Goal: Navigation & Orientation: Find specific page/section

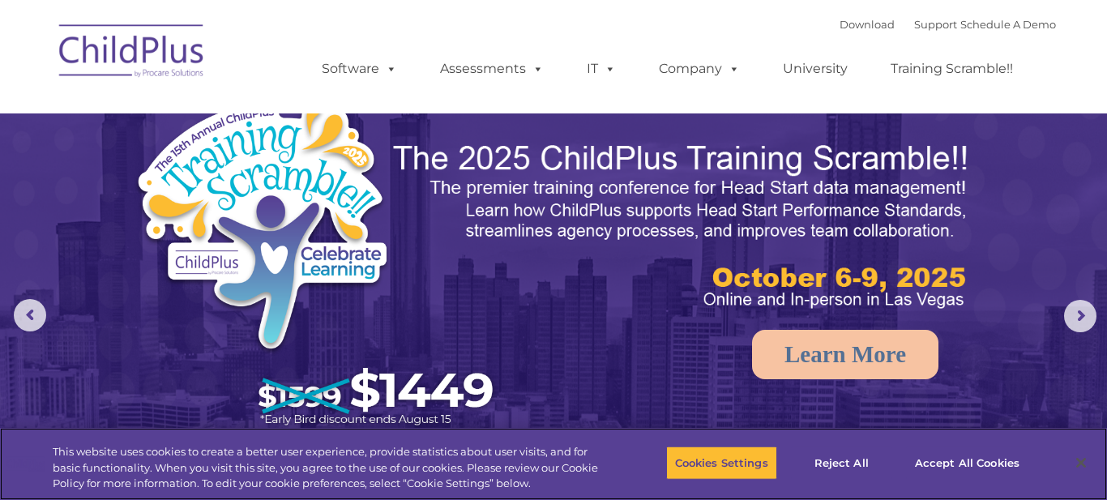
select select "MEDIUM"
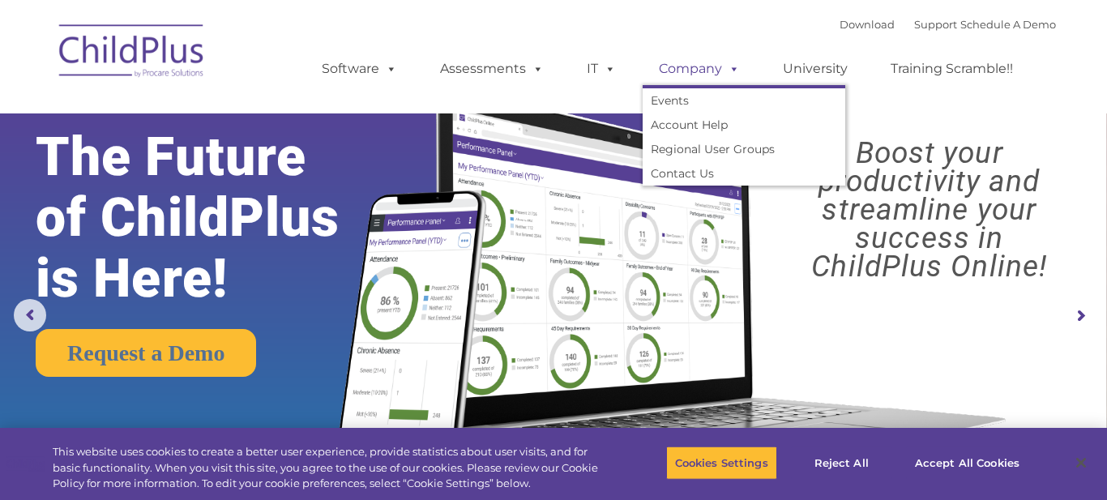
click at [673, 79] on link "Company" at bounding box center [699, 69] width 113 height 32
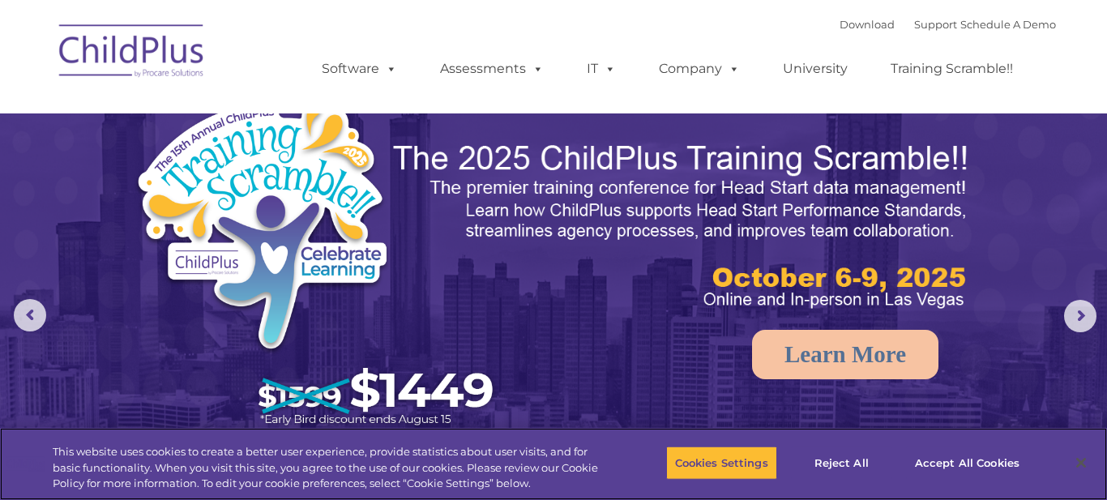
select select "MEDIUM"
click at [927, 465] on button "Accept All Cookies" at bounding box center [967, 463] width 122 height 34
